Goal: Task Accomplishment & Management: Use online tool/utility

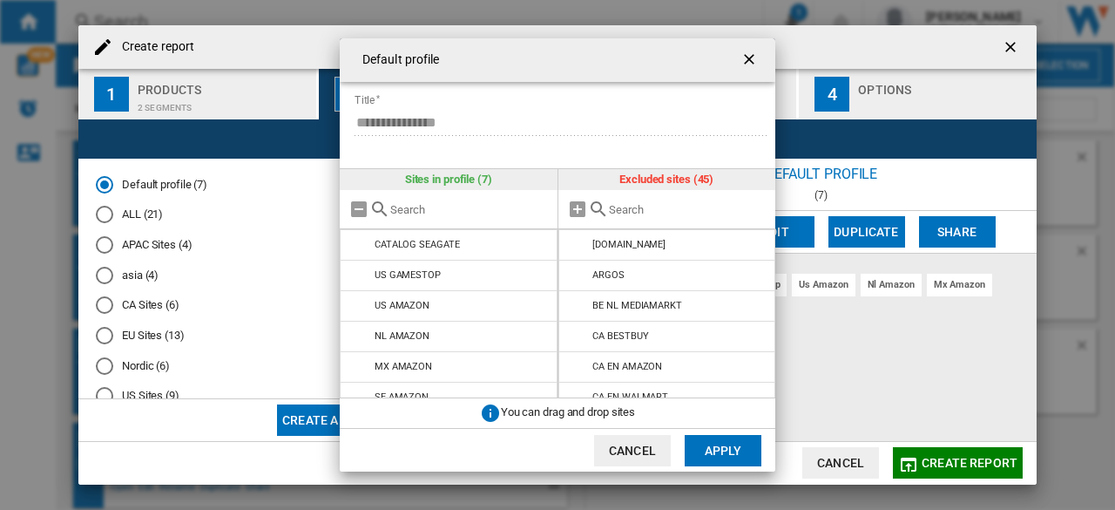
scroll to position [436, 0]
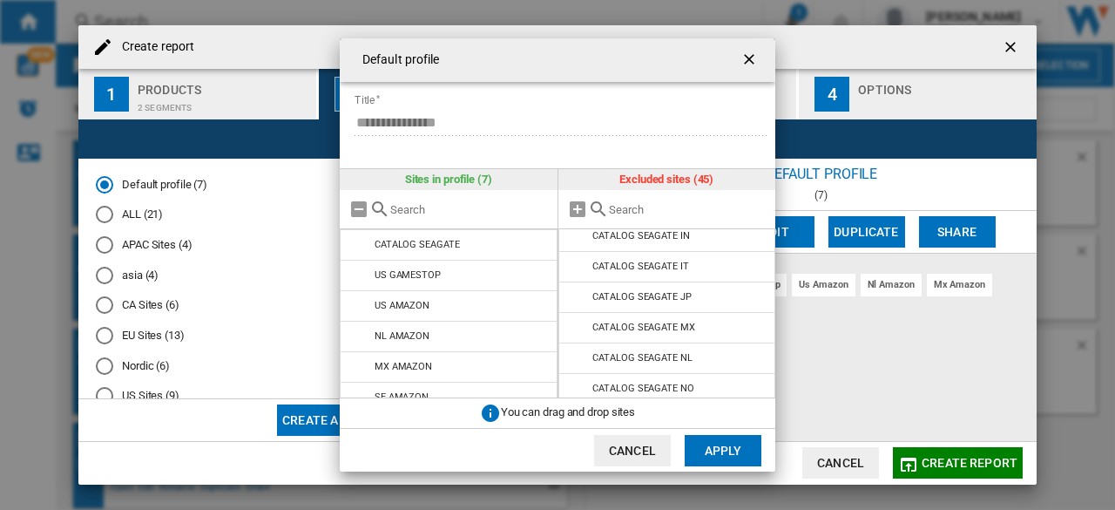
click at [749, 60] on ng-md-icon "getI18NText('BUTTONS.CLOSE_DIALOG')" at bounding box center [751, 61] width 21 height 21
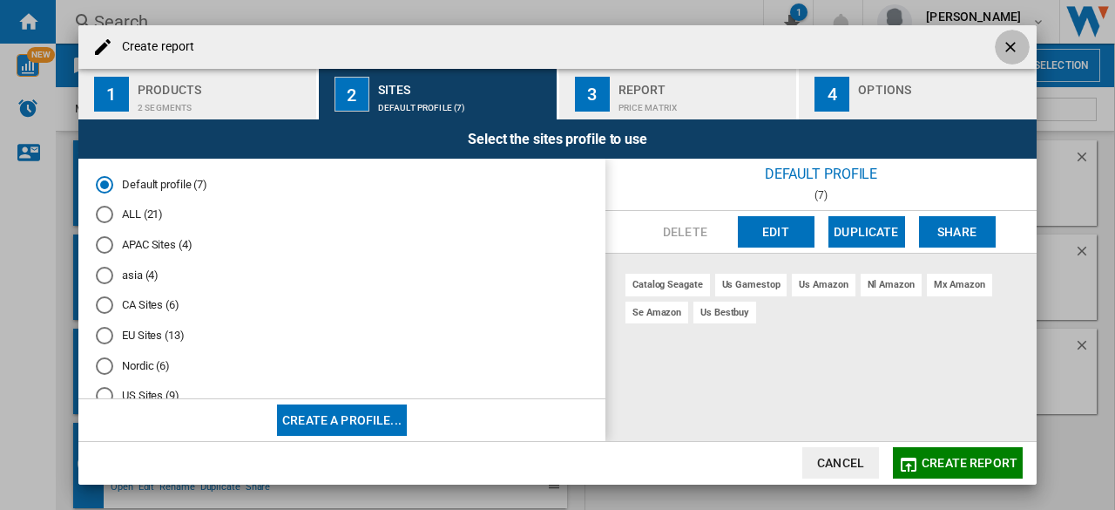
click at [1012, 42] on ng-md-icon "getI18NText('BUTTONS.CLOSE_DIALOG')" at bounding box center [1012, 48] width 21 height 21
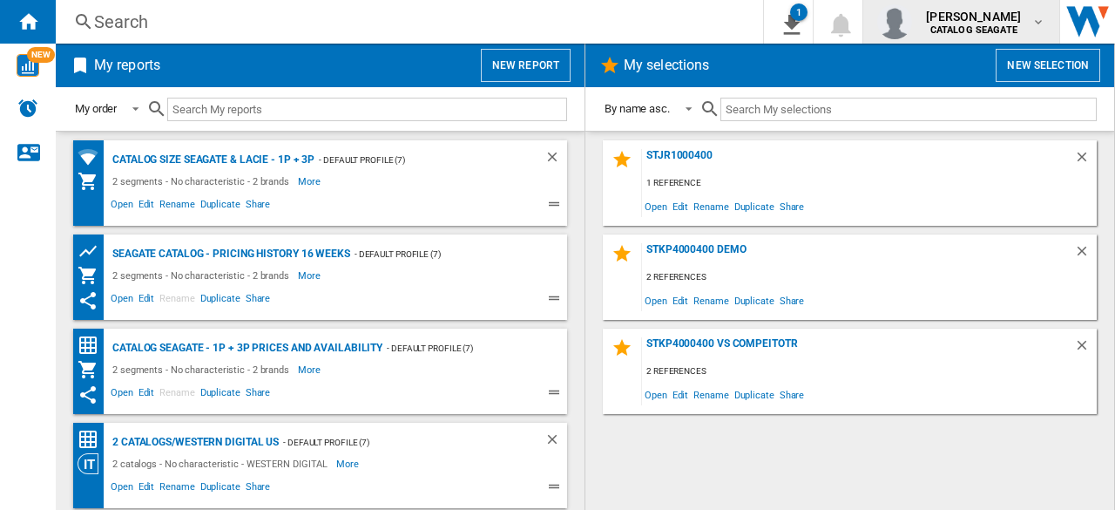
click at [1042, 25] on md-icon "button" at bounding box center [1038, 22] width 14 height 14
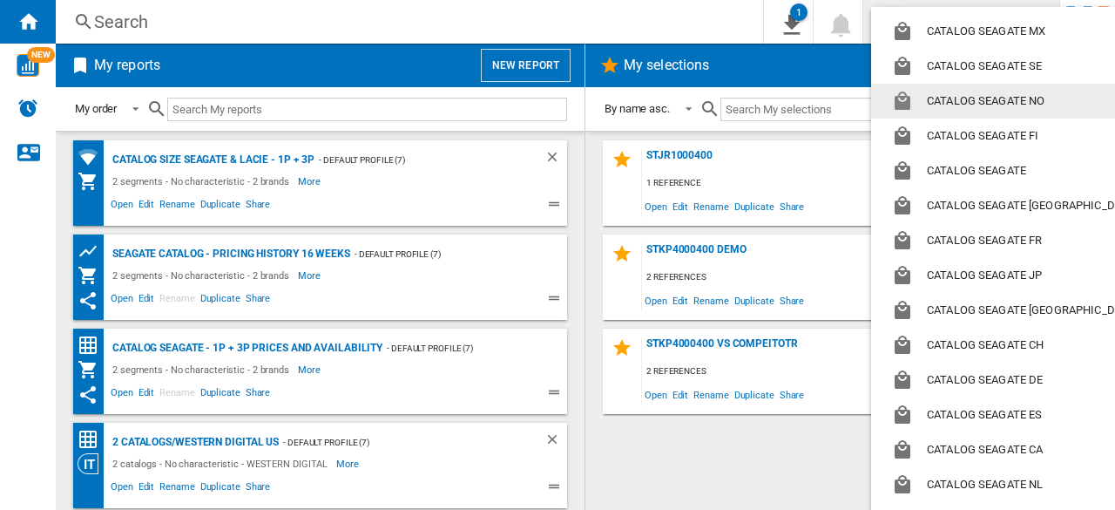
click at [718, 22] on md-backdrop at bounding box center [557, 255] width 1115 height 510
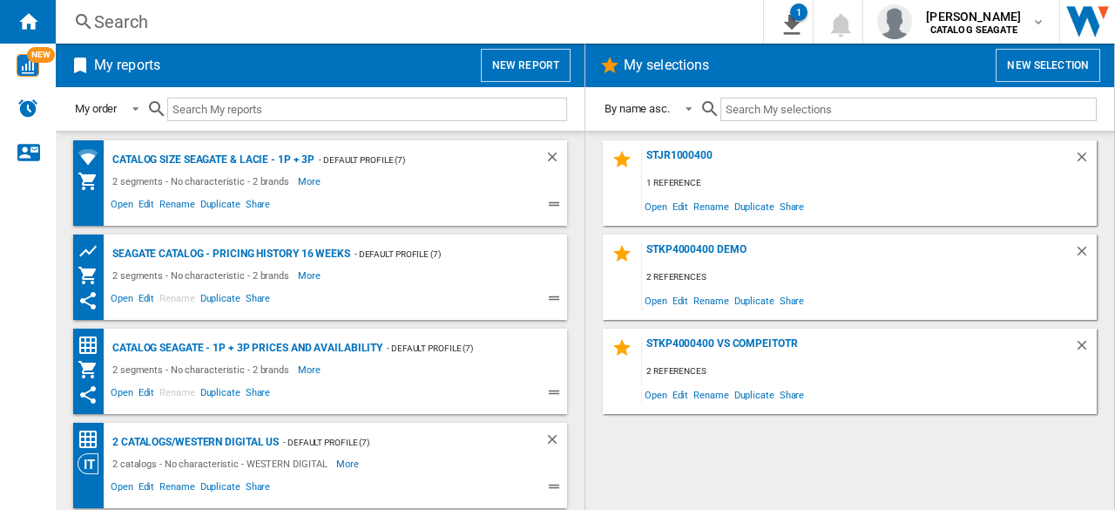
click at [537, 62] on button "New report" at bounding box center [526, 65] width 90 height 33
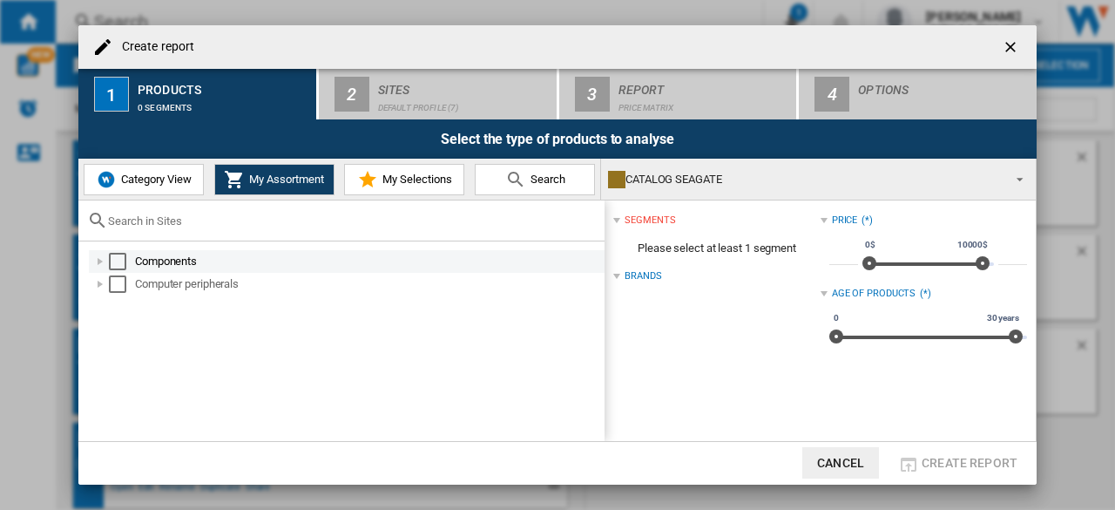
click at [103, 261] on div "Create report ..." at bounding box center [99, 261] width 17 height 17
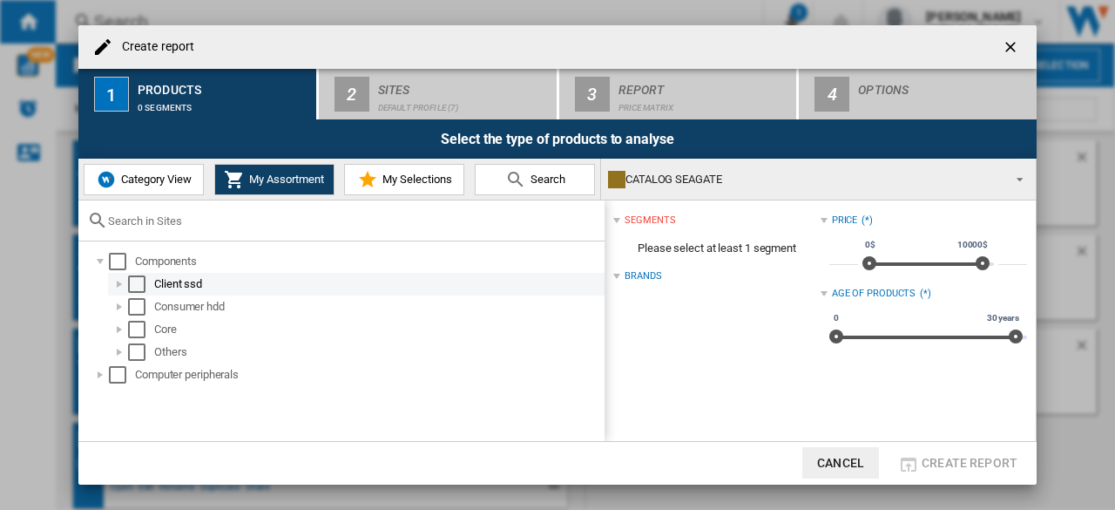
click at [122, 287] on div "Create report ..." at bounding box center [119, 283] width 17 height 17
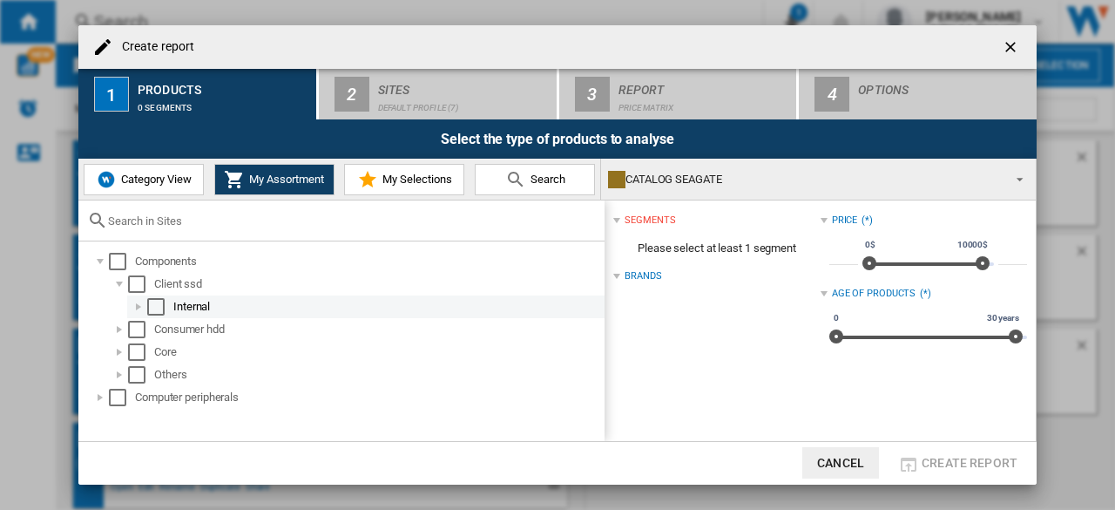
click at [134, 308] on div "Create report ..." at bounding box center [138, 306] width 17 height 17
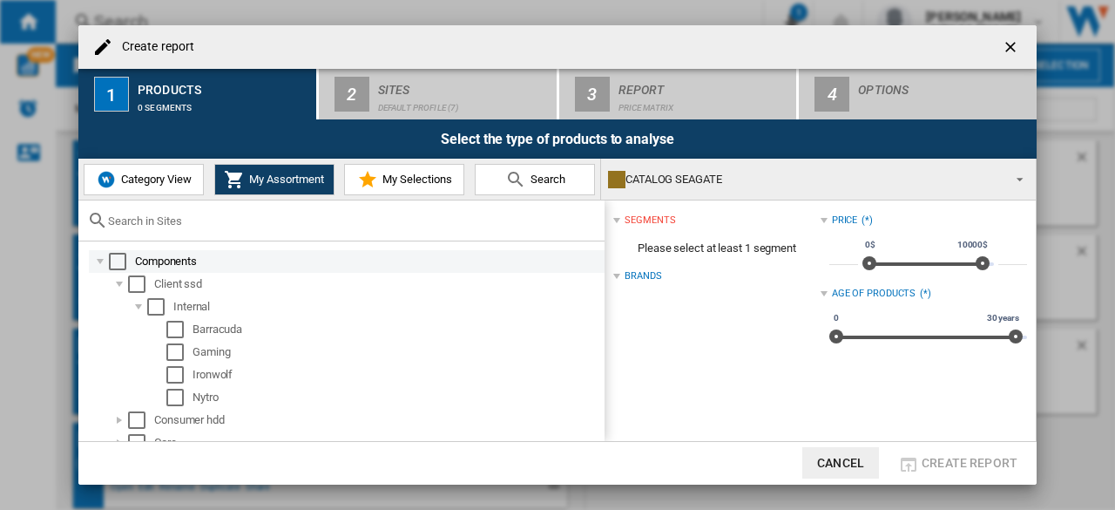
click at [101, 262] on div "Create report ..." at bounding box center [99, 261] width 17 height 17
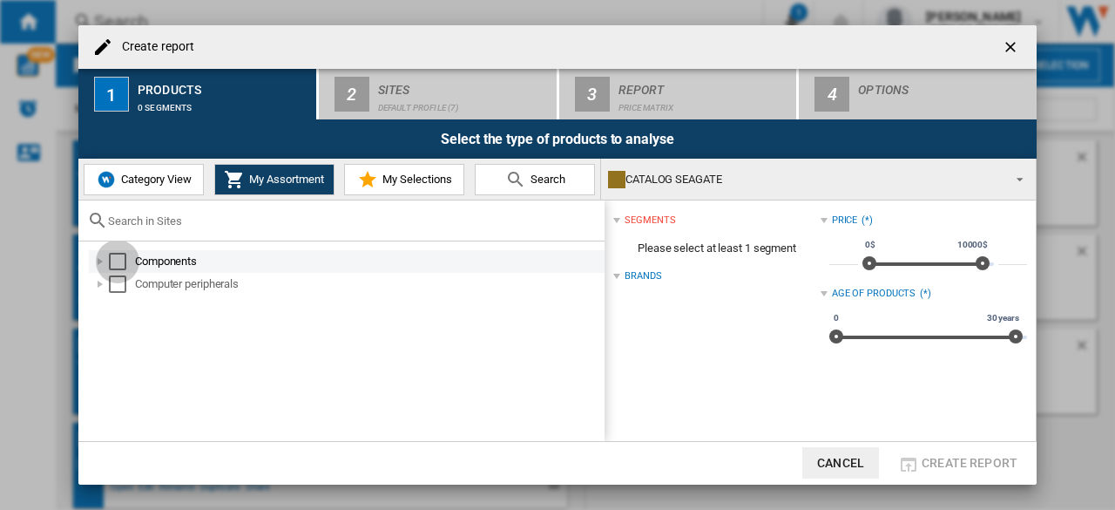
click at [123, 260] on div "Select" at bounding box center [117, 261] width 17 height 17
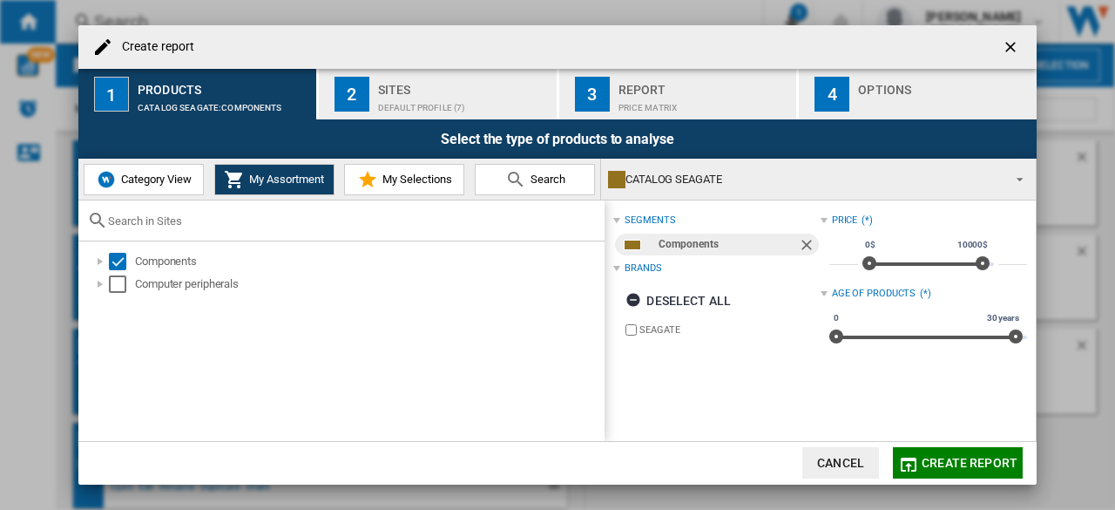
click at [118, 285] on div "Select" at bounding box center [117, 283] width 17 height 17
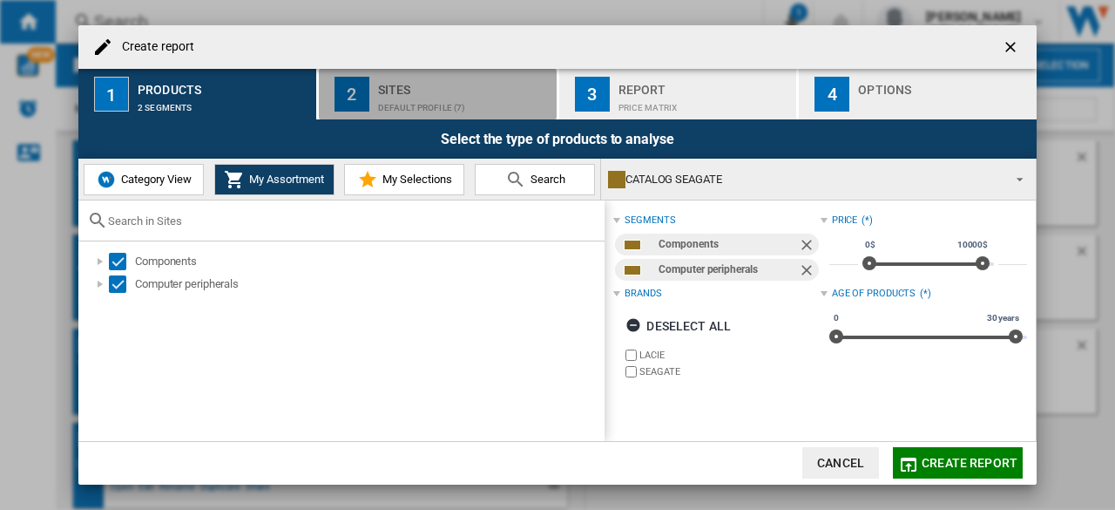
click at [450, 92] on div "Sites" at bounding box center [464, 85] width 172 height 18
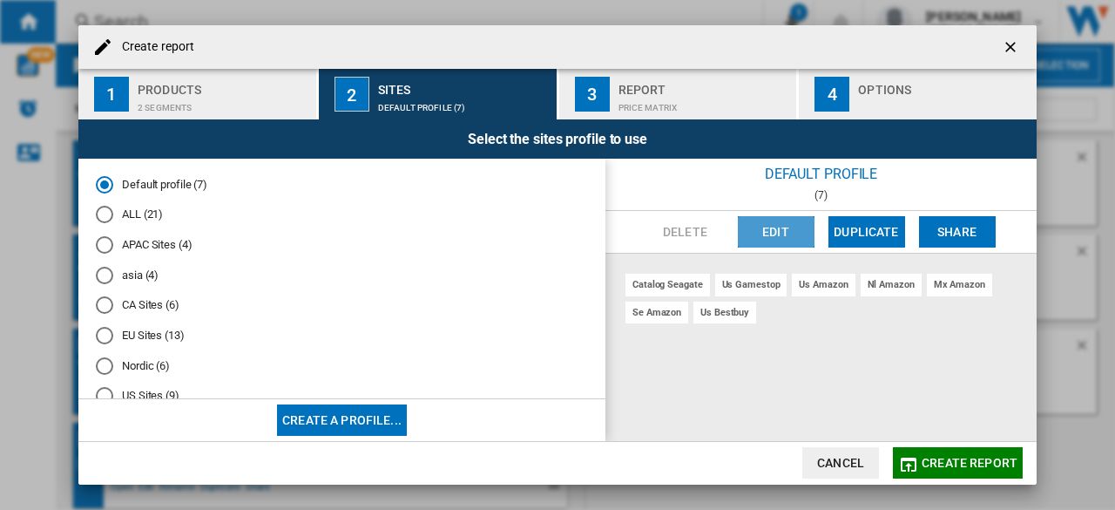
click at [781, 236] on button "Edit" at bounding box center [776, 231] width 77 height 31
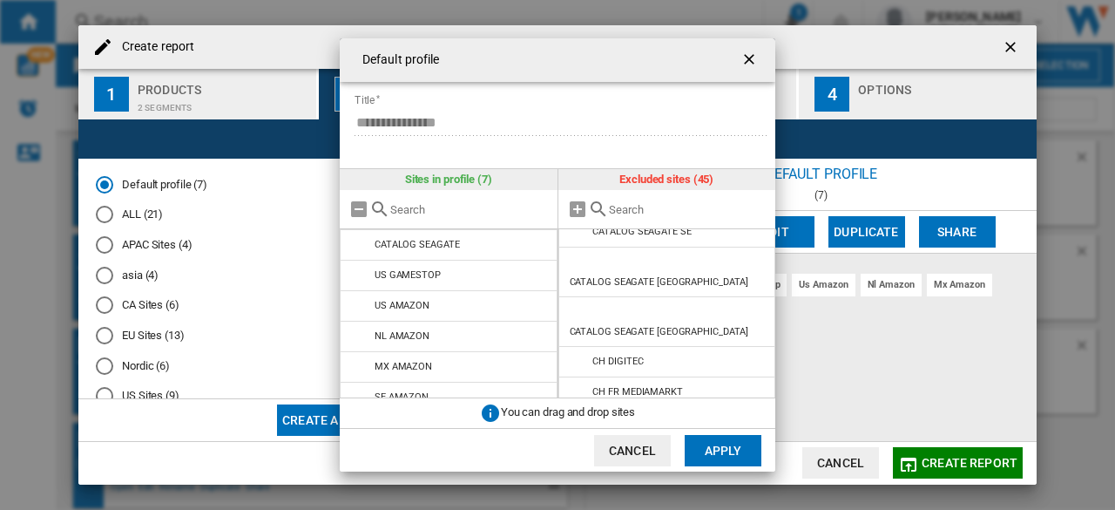
scroll to position [523, 0]
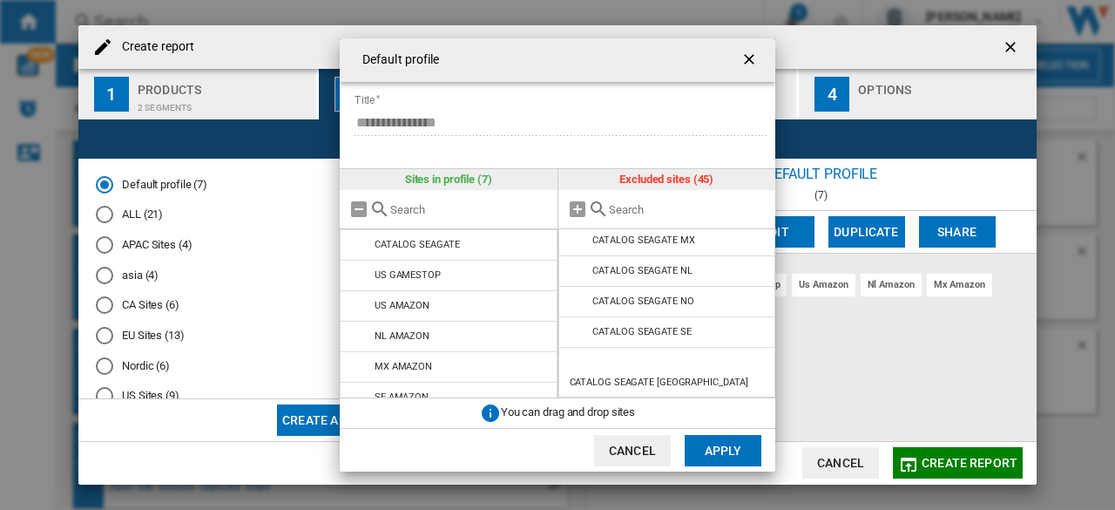
click at [749, 64] on ng-md-icon "getI18NText('BUTTONS.CLOSE_DIALOG')" at bounding box center [751, 61] width 21 height 21
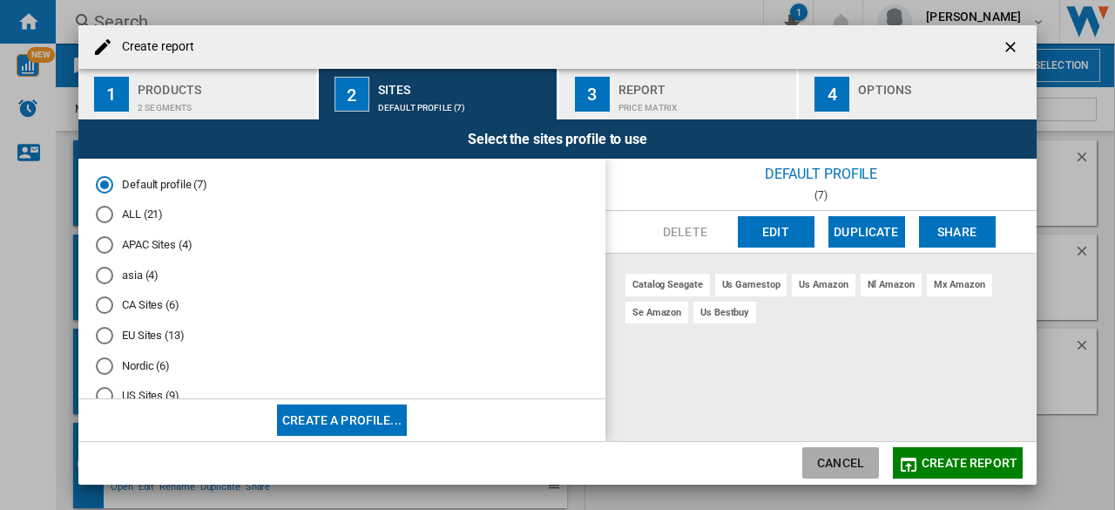
click at [862, 469] on button "Cancel" at bounding box center [840, 462] width 77 height 31
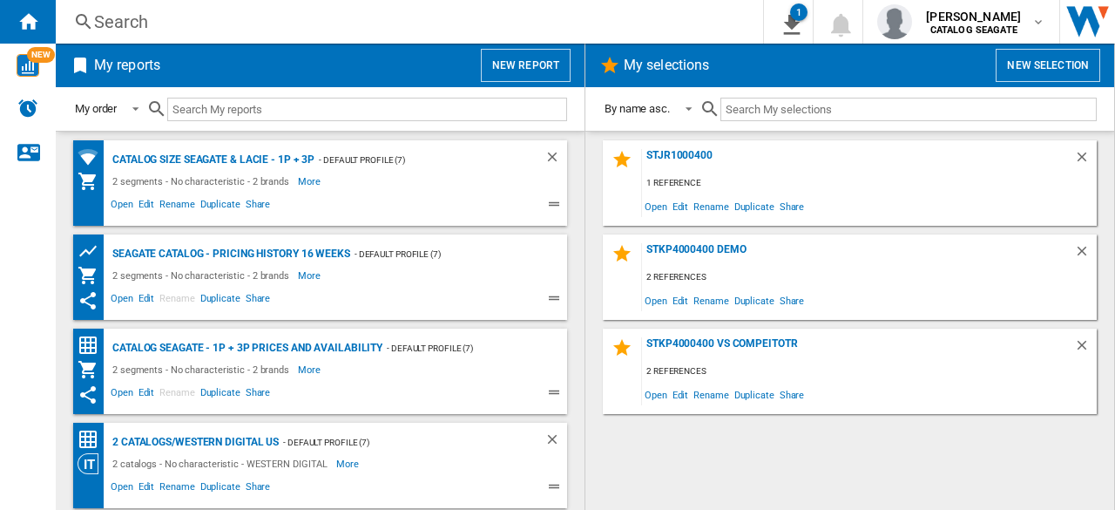
click at [512, 68] on button "New report" at bounding box center [526, 65] width 90 height 33
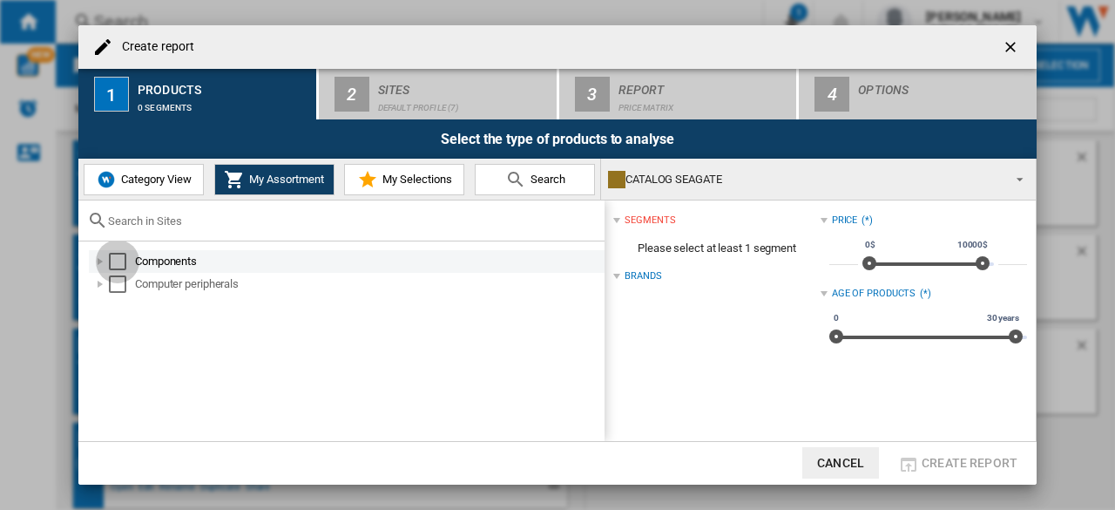
click at [112, 260] on div "Select" at bounding box center [117, 261] width 17 height 17
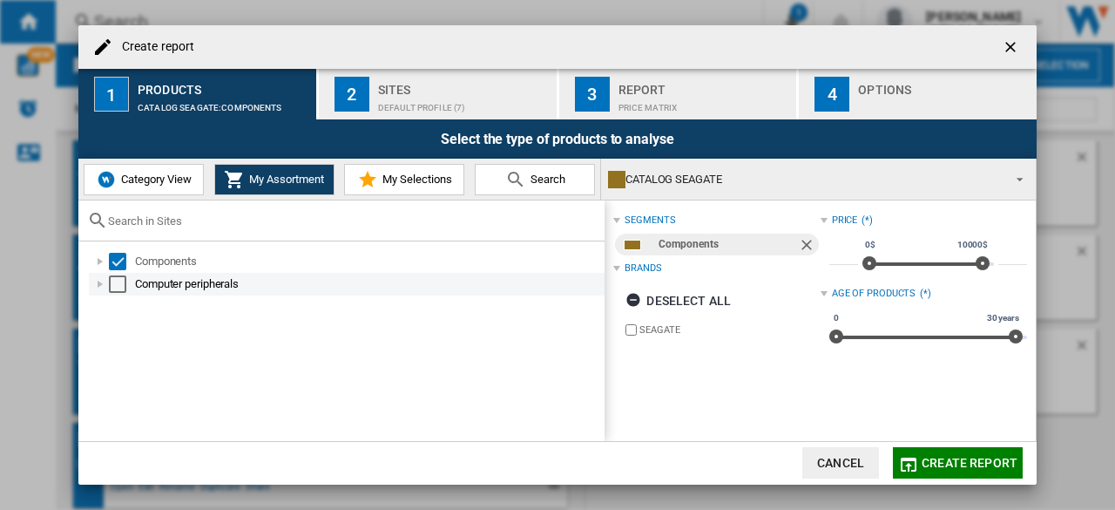
click at [117, 283] on div "Select" at bounding box center [117, 283] width 17 height 17
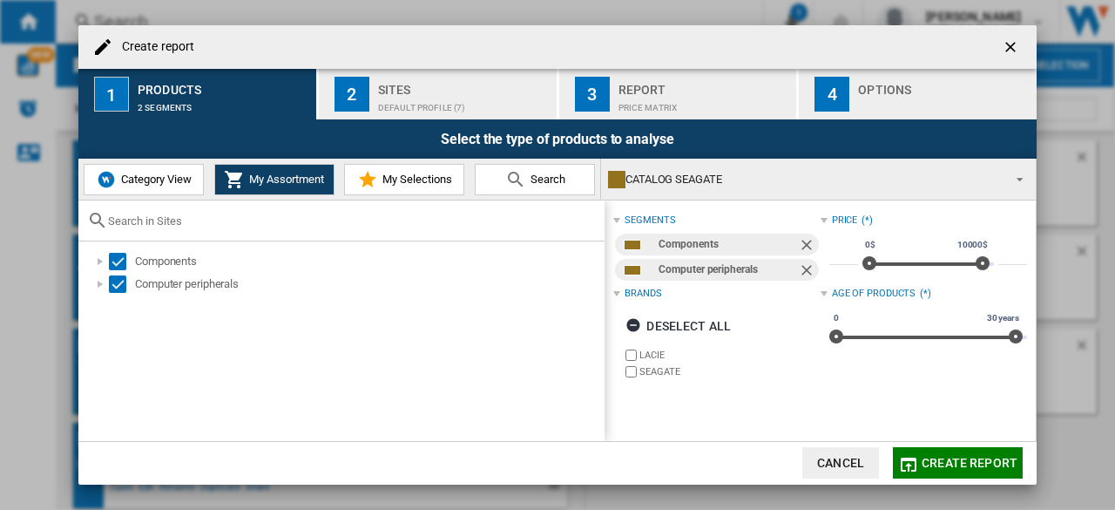
click at [446, 100] on div "Default profile (7)" at bounding box center [464, 103] width 172 height 18
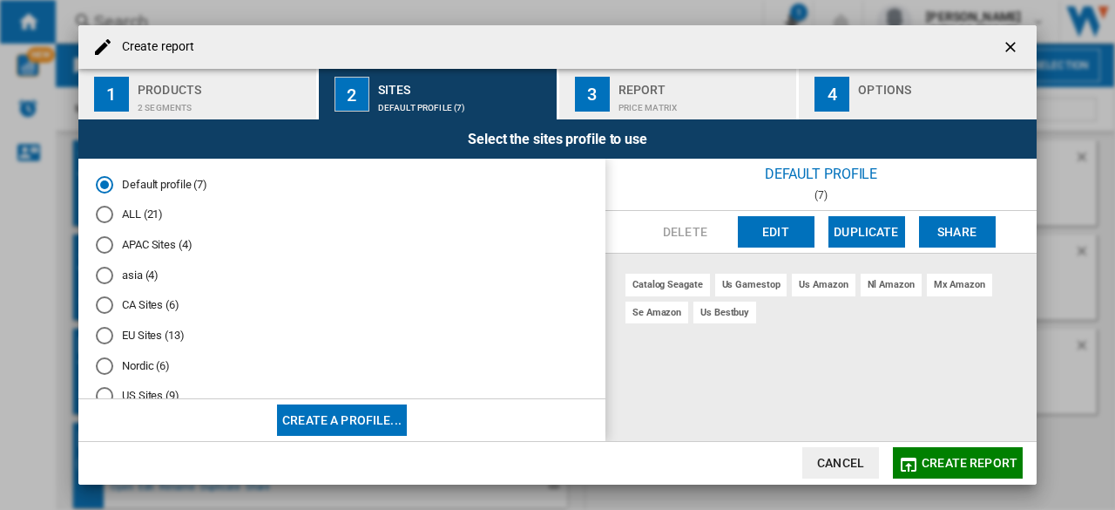
click at [148, 215] on md-radio-button "ALL (21)" at bounding box center [342, 214] width 492 height 17
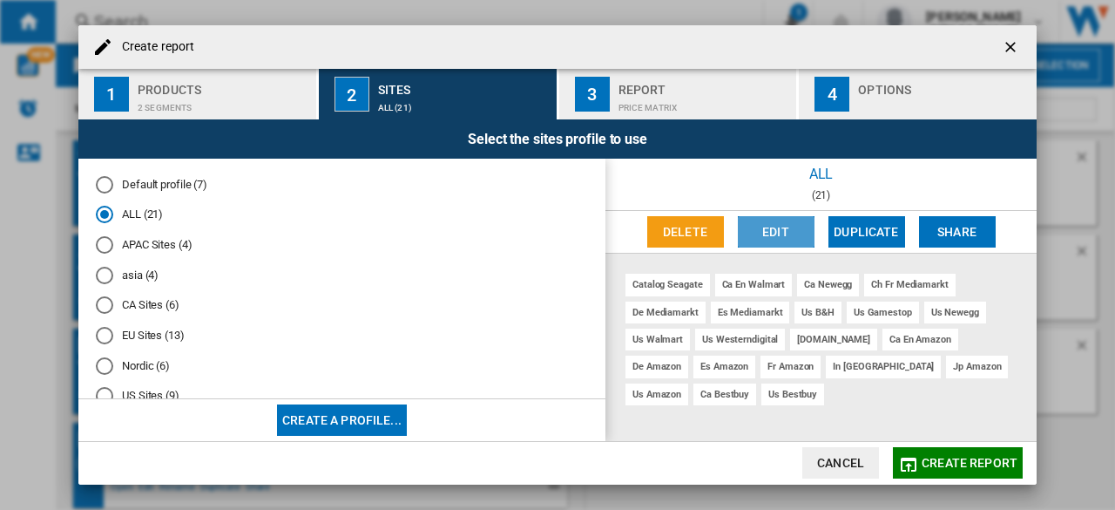
click at [779, 228] on button "Edit" at bounding box center [776, 231] width 77 height 31
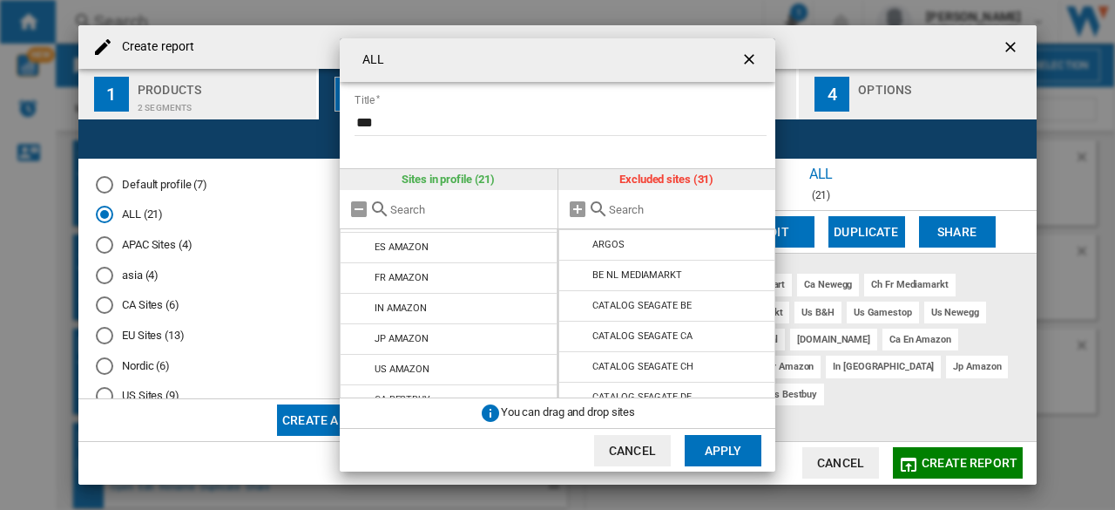
scroll to position [472, 0]
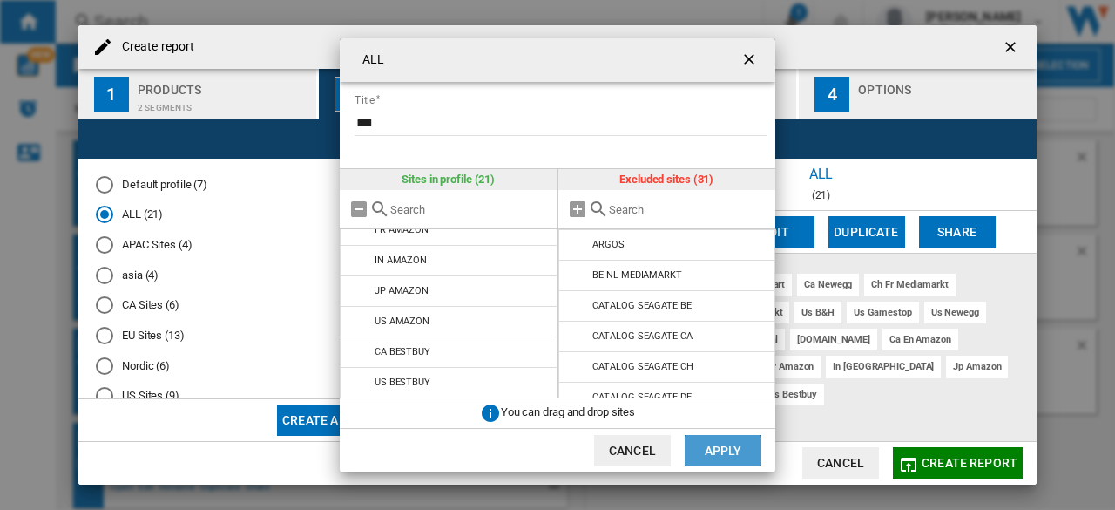
click at [705, 450] on button "Apply" at bounding box center [723, 450] width 77 height 31
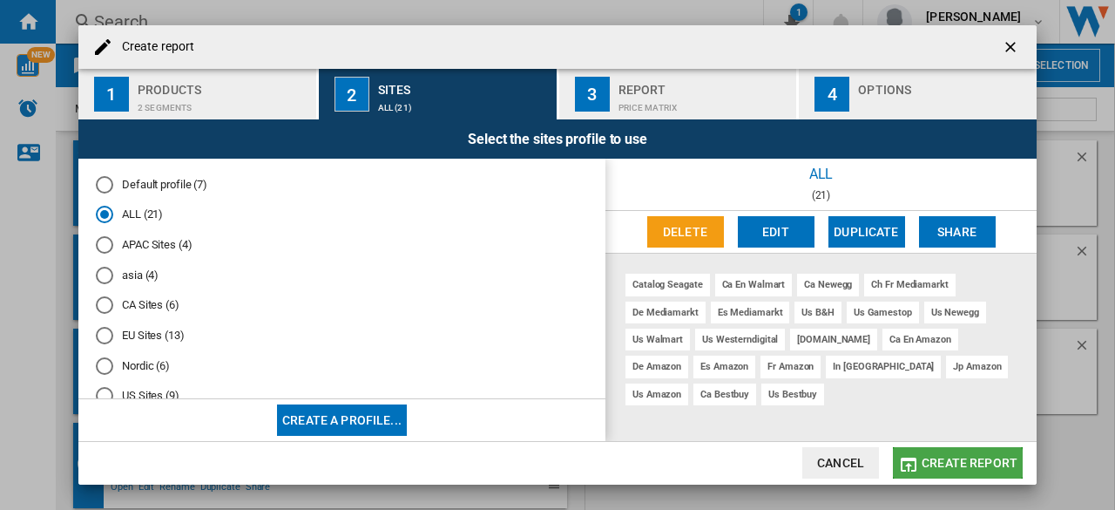
click at [957, 463] on span "Create report" at bounding box center [970, 463] width 96 height 14
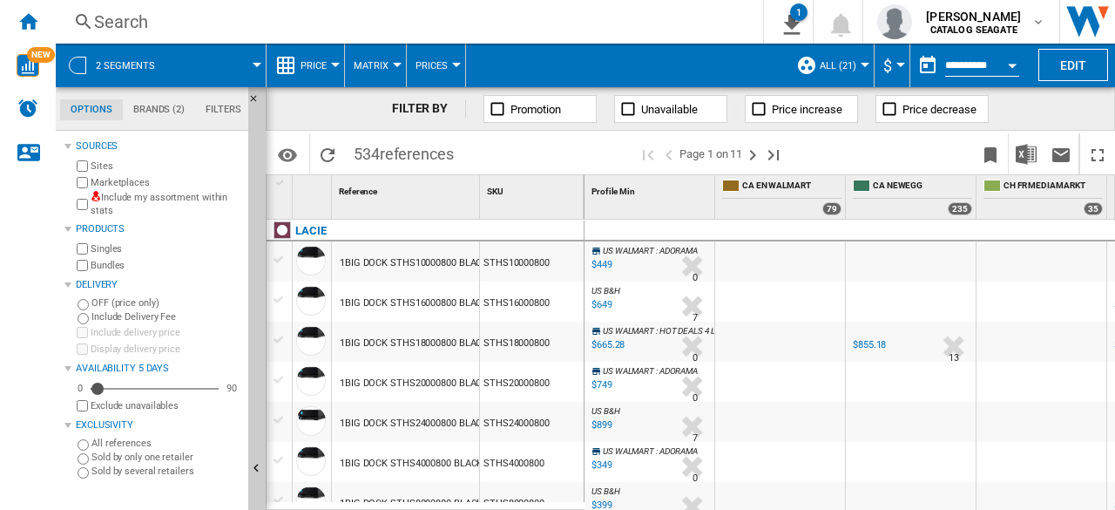
click at [89, 205] on div "Include my assortment within stats" at bounding box center [157, 204] width 168 height 27
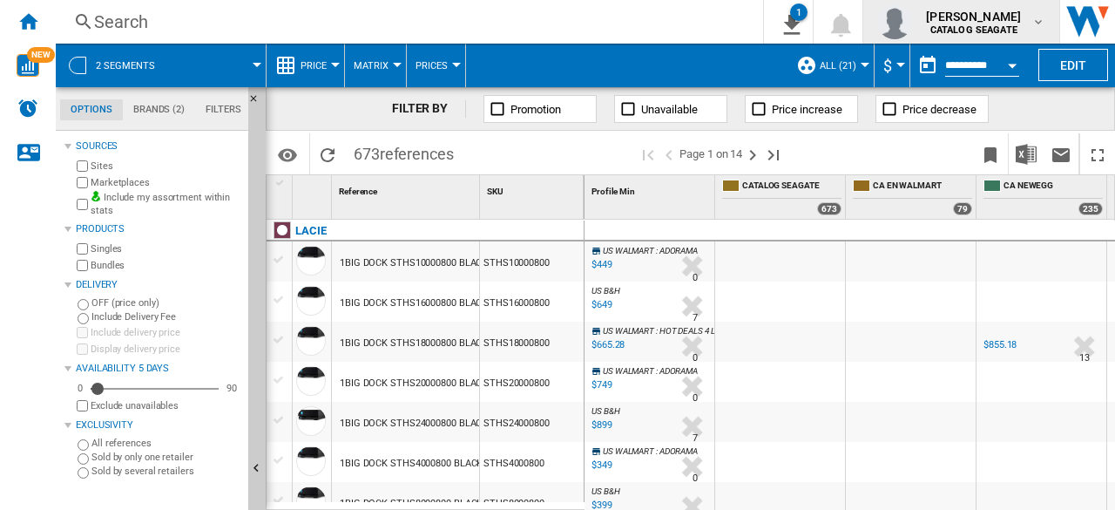
click at [1035, 27] on md-icon "button" at bounding box center [1038, 22] width 14 height 14
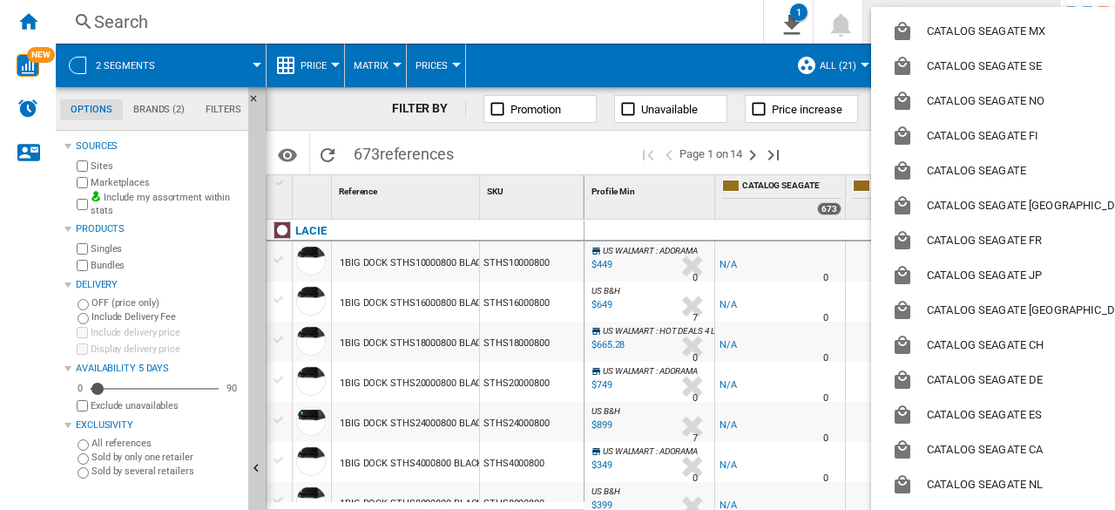
click at [747, 28] on md-backdrop at bounding box center [557, 255] width 1115 height 510
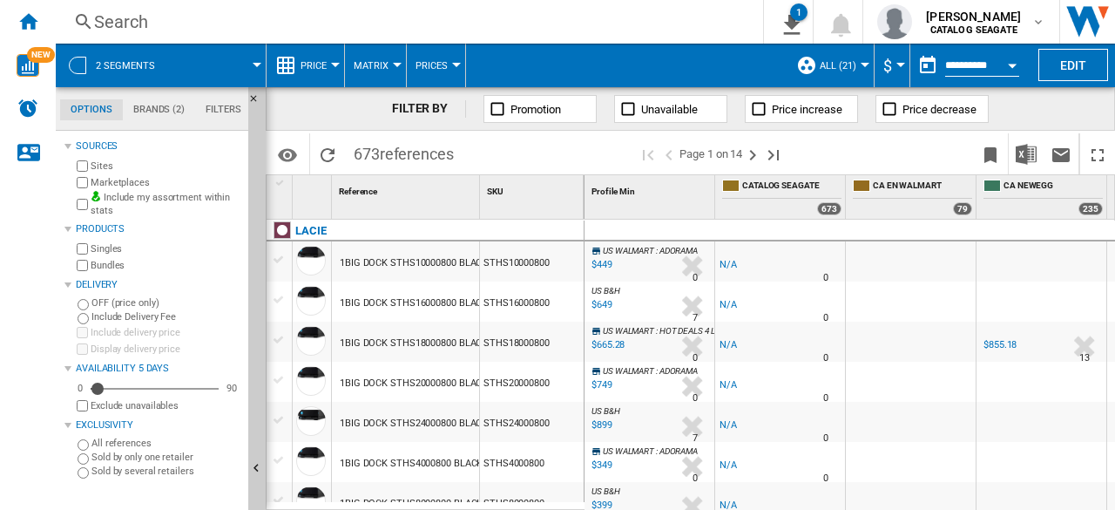
click at [387, 69] on span "Matrix" at bounding box center [371, 65] width 35 height 11
click at [332, 72] on md-backdrop at bounding box center [557, 255] width 1115 height 510
click at [331, 65] on div at bounding box center [335, 65] width 9 height 4
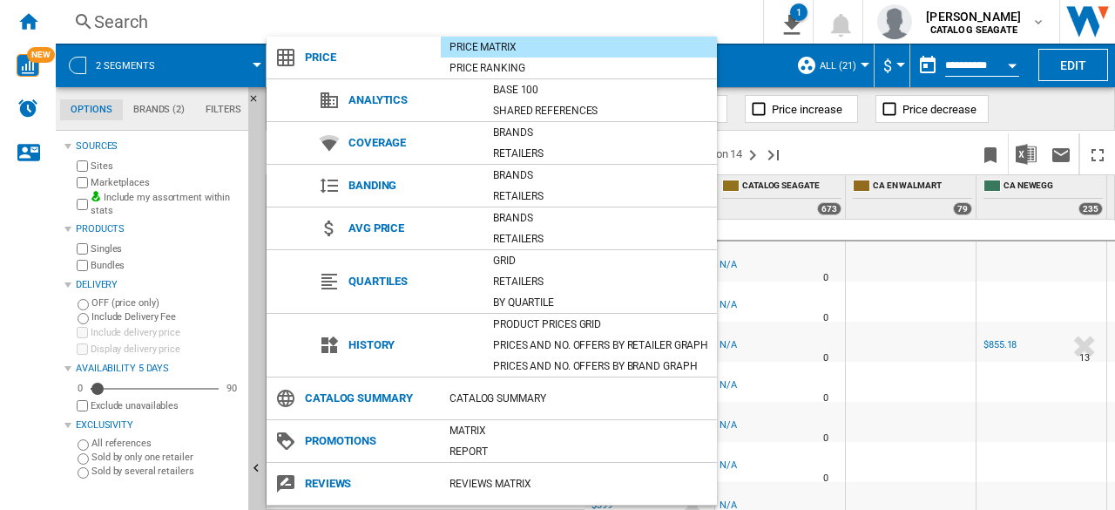
click at [1027, 27] on md-backdrop at bounding box center [557, 255] width 1115 height 510
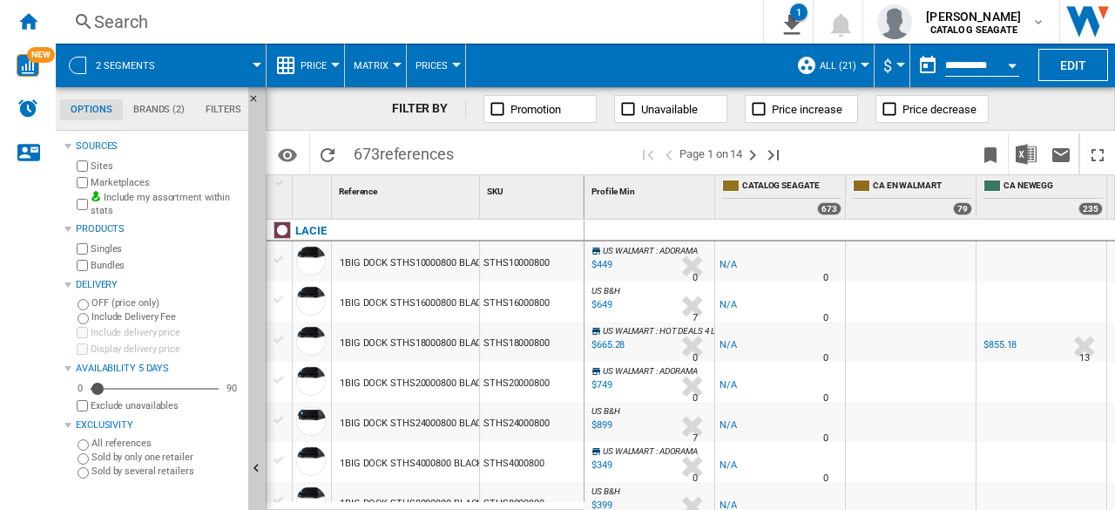
click at [843, 69] on span "ALL (21)" at bounding box center [838, 65] width 37 height 11
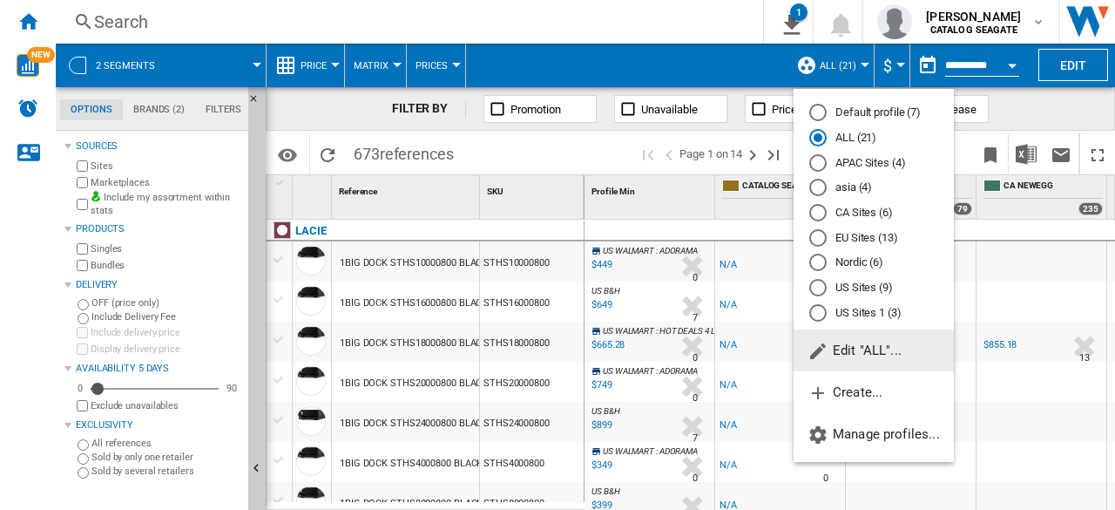
click at [883, 355] on span "Edit "ALL"..." at bounding box center [855, 350] width 94 height 16
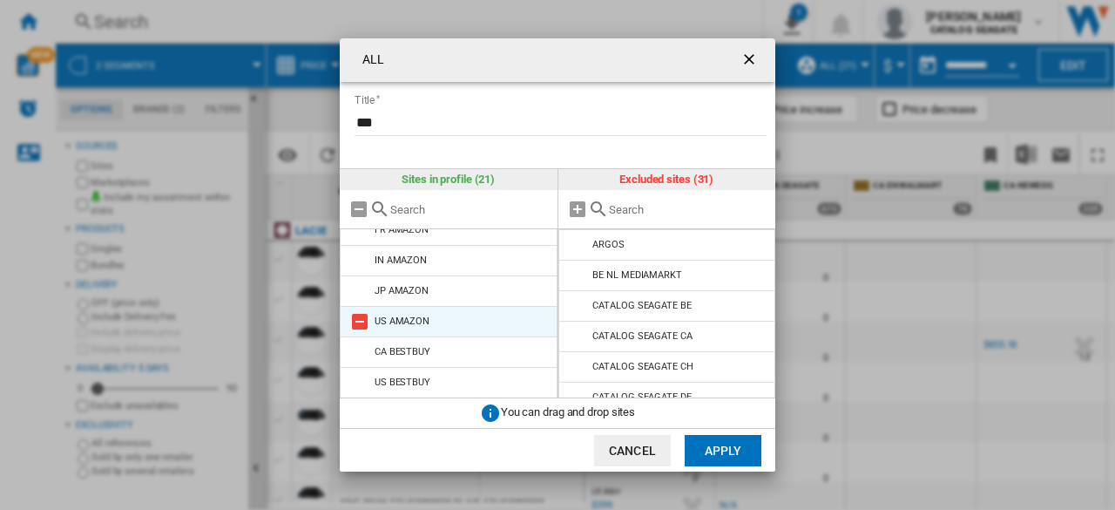
scroll to position [385, 0]
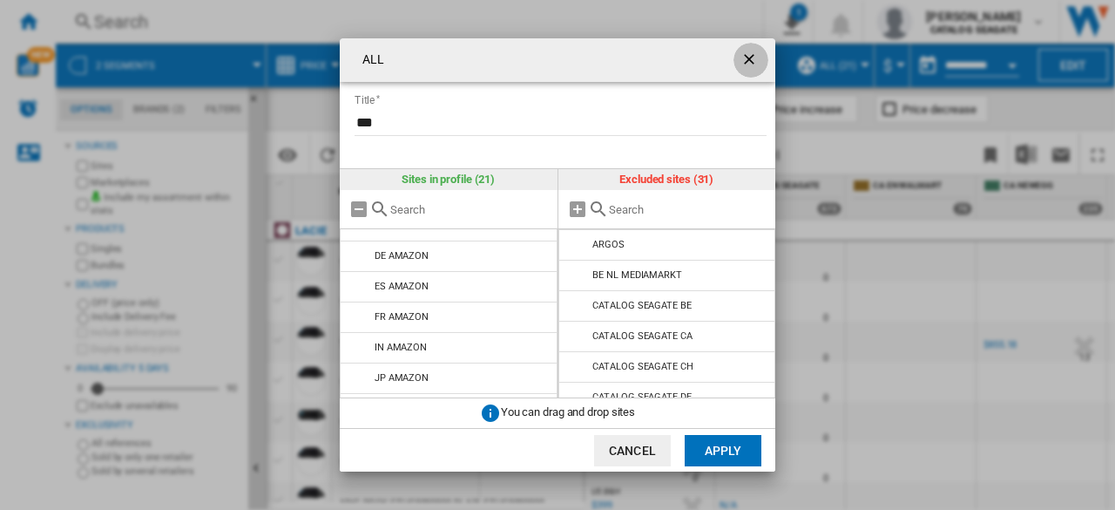
click at [753, 62] on ng-md-icon "getI18NText('BUTTONS.CLOSE_DIALOG')" at bounding box center [751, 61] width 21 height 21
